Goal: Task Accomplishment & Management: Manage account settings

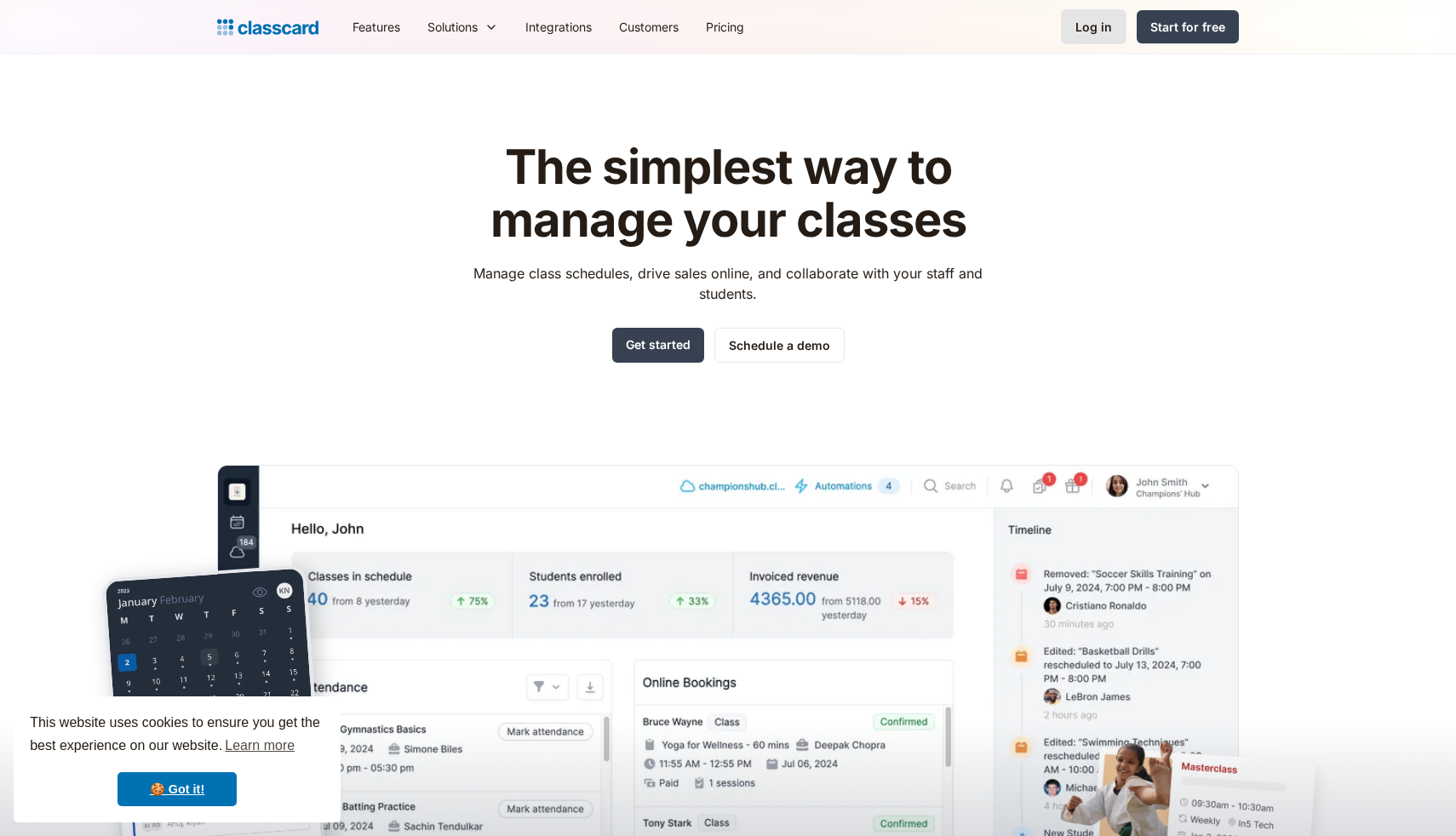
click at [1091, 39] on link "Log in" at bounding box center [1094, 26] width 66 height 35
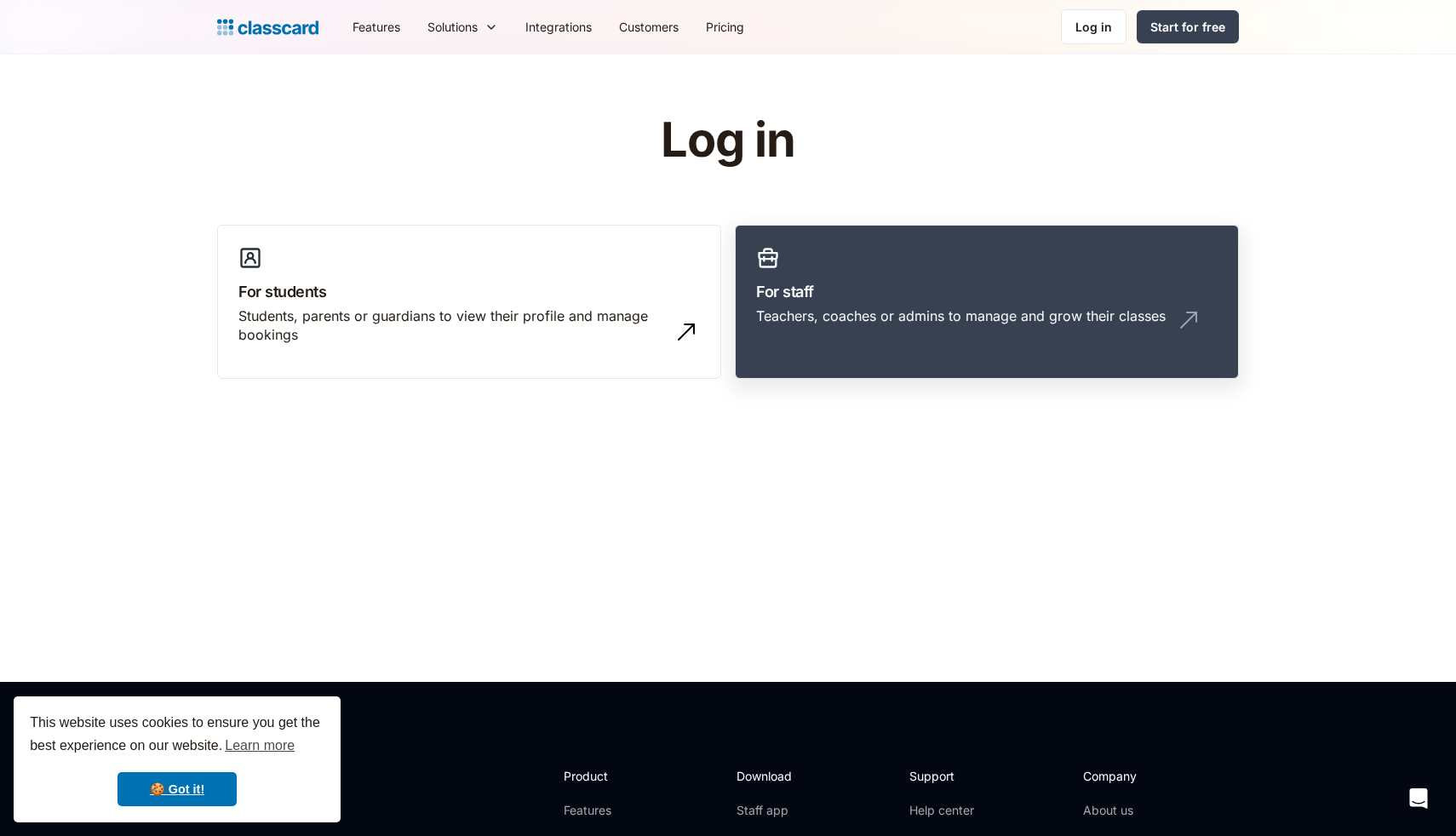
click at [883, 337] on div "Teachers, coaches or admins to manage and grow their classes" at bounding box center [987, 323] width 462 height 33
